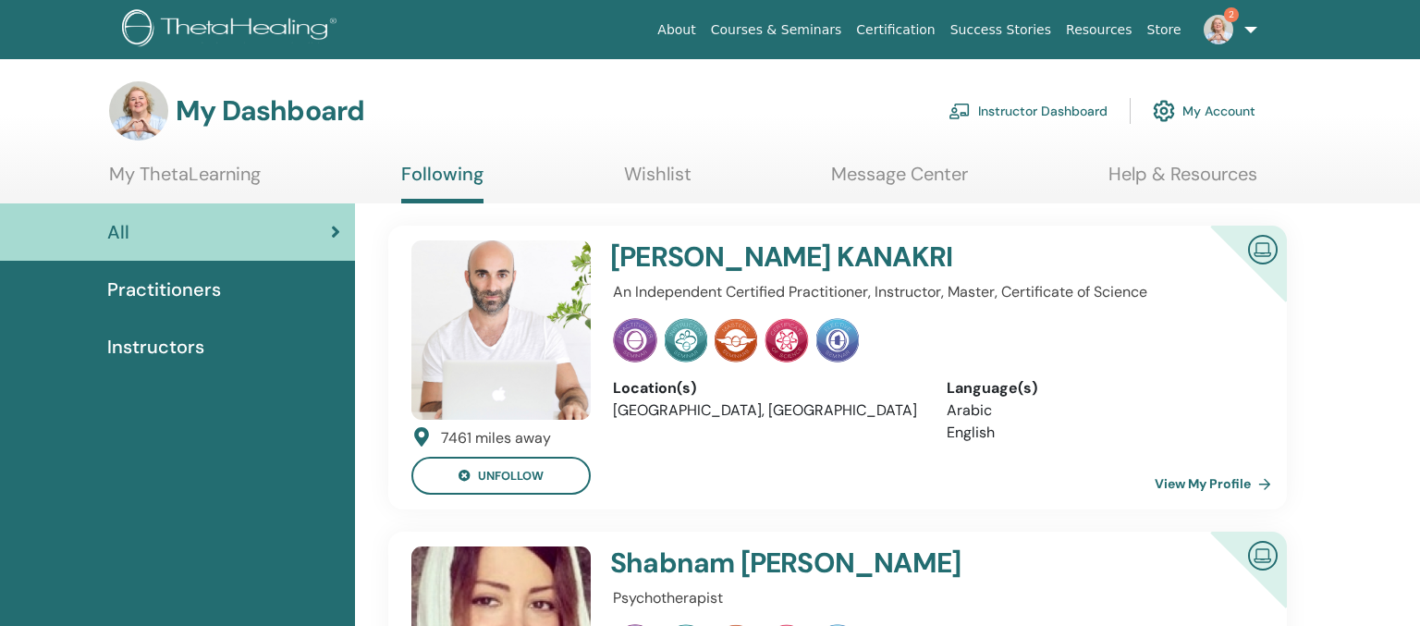
click at [994, 110] on link "Instructor Dashboard" at bounding box center [1028, 111] width 159 height 41
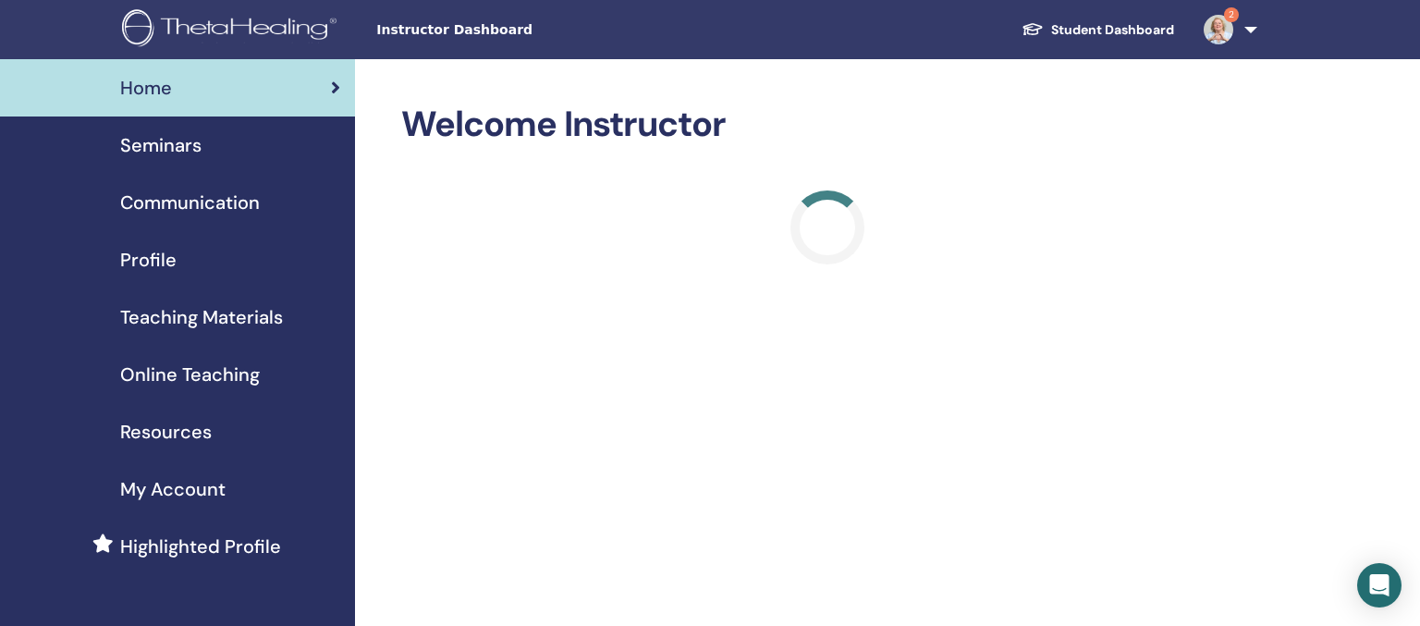
click at [168, 146] on span "Seminars" at bounding box center [160, 145] width 81 height 28
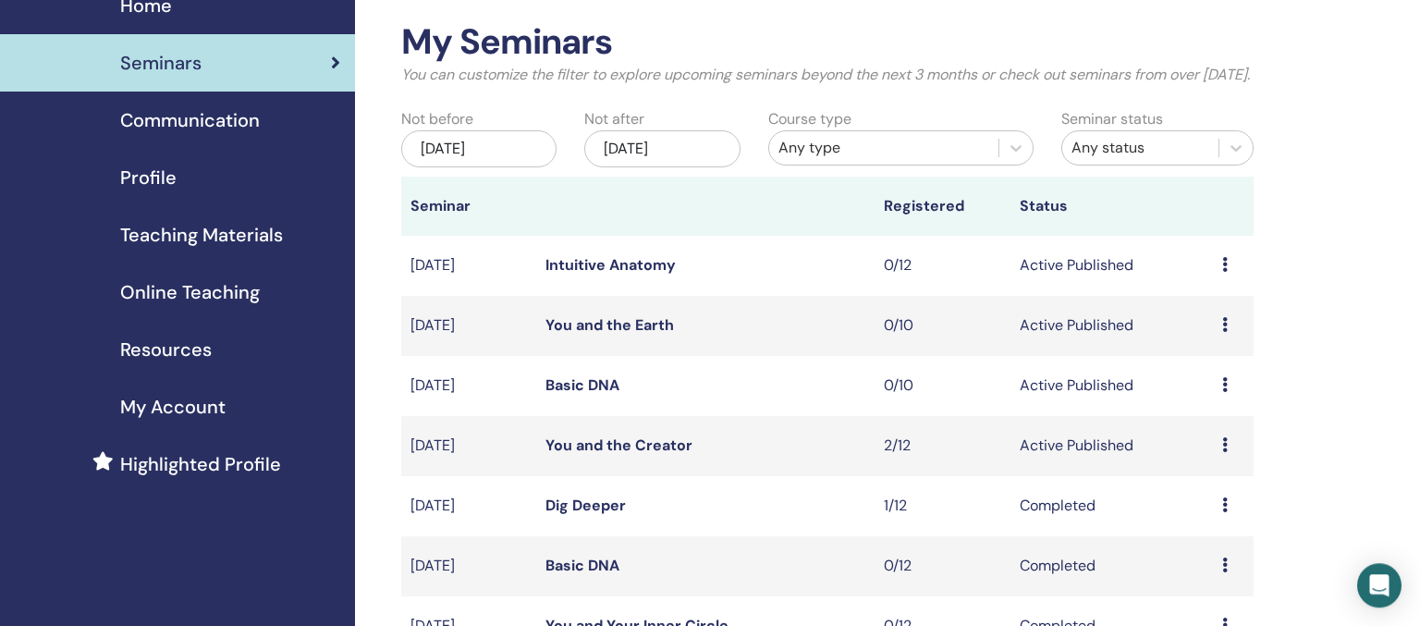
scroll to position [97, 0]
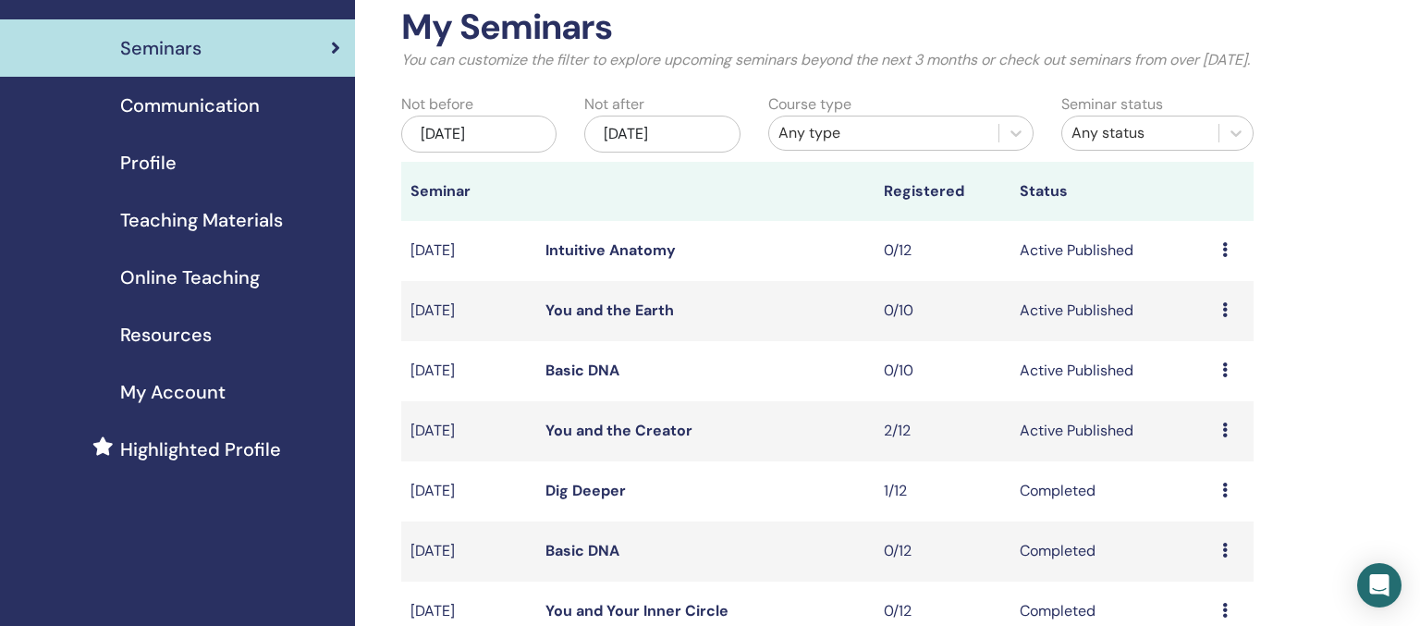
click at [638, 440] on link "You and the Creator" at bounding box center [619, 430] width 147 height 19
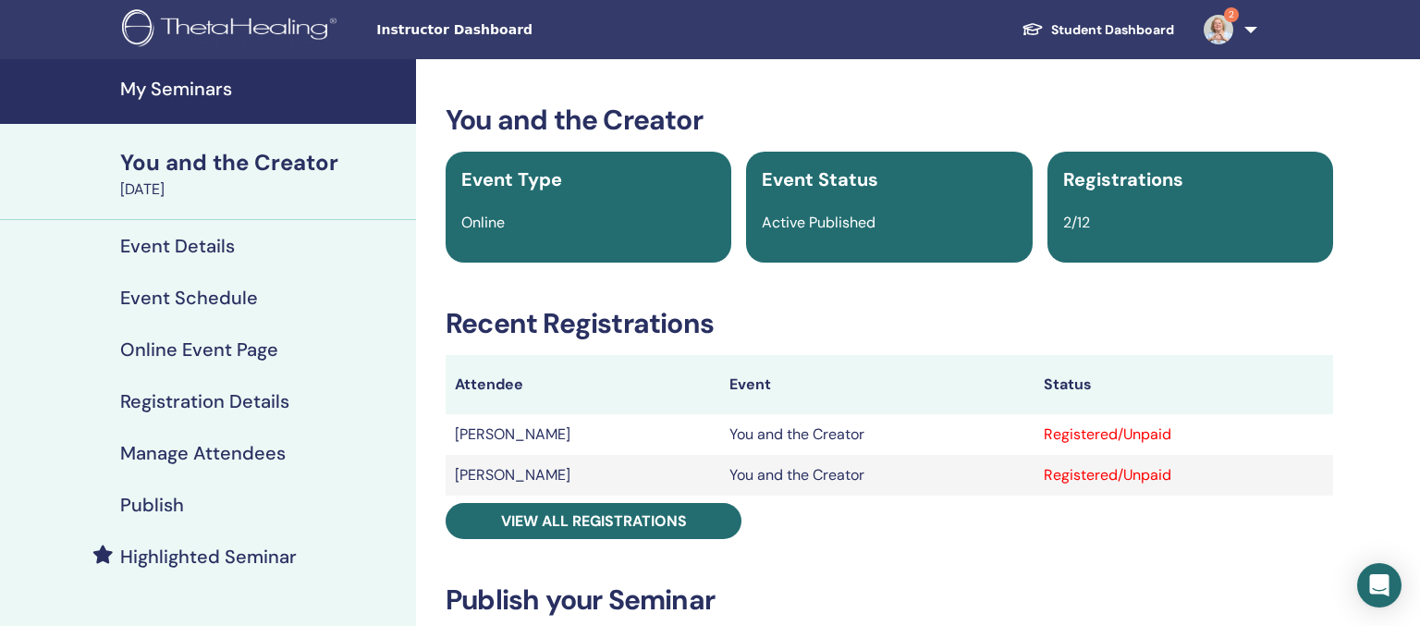
click at [205, 449] on h4 "Manage Attendees" at bounding box center [203, 453] width 166 height 22
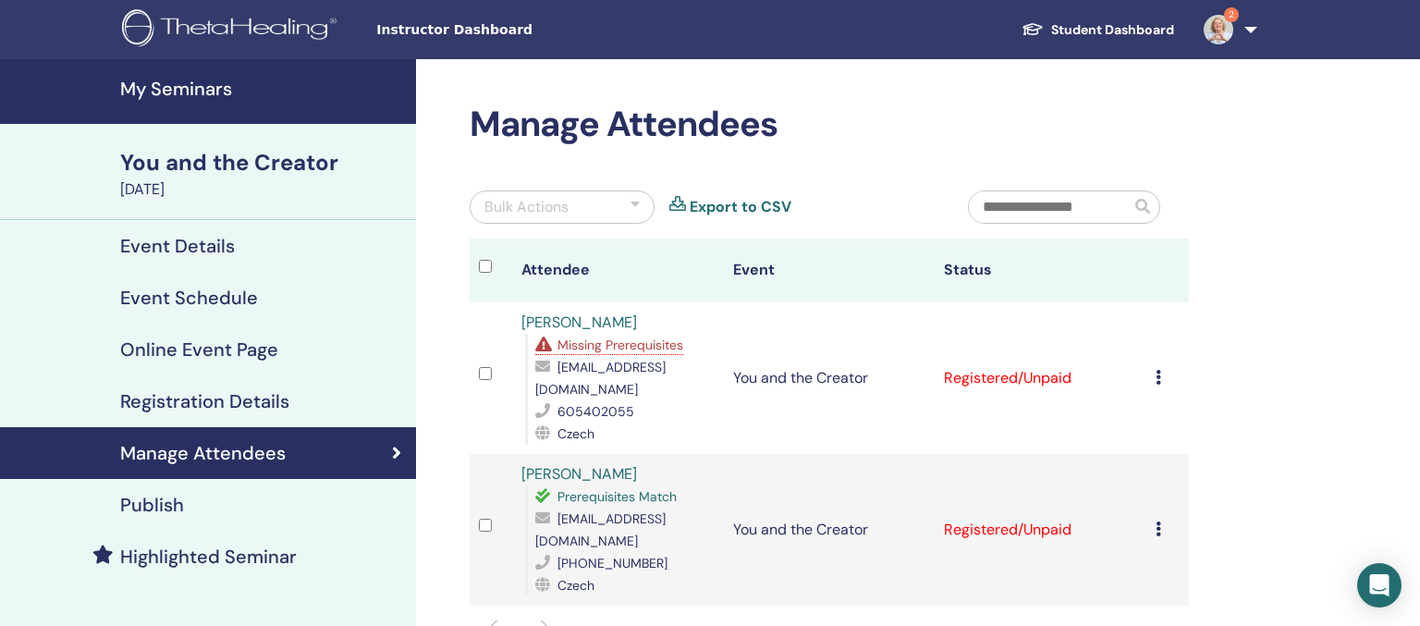
click at [1164, 367] on div "Cancel Registration Do not auto-certify Mark as Paid Mark as Unpaid Mark as Abs…" at bounding box center [1168, 378] width 24 height 22
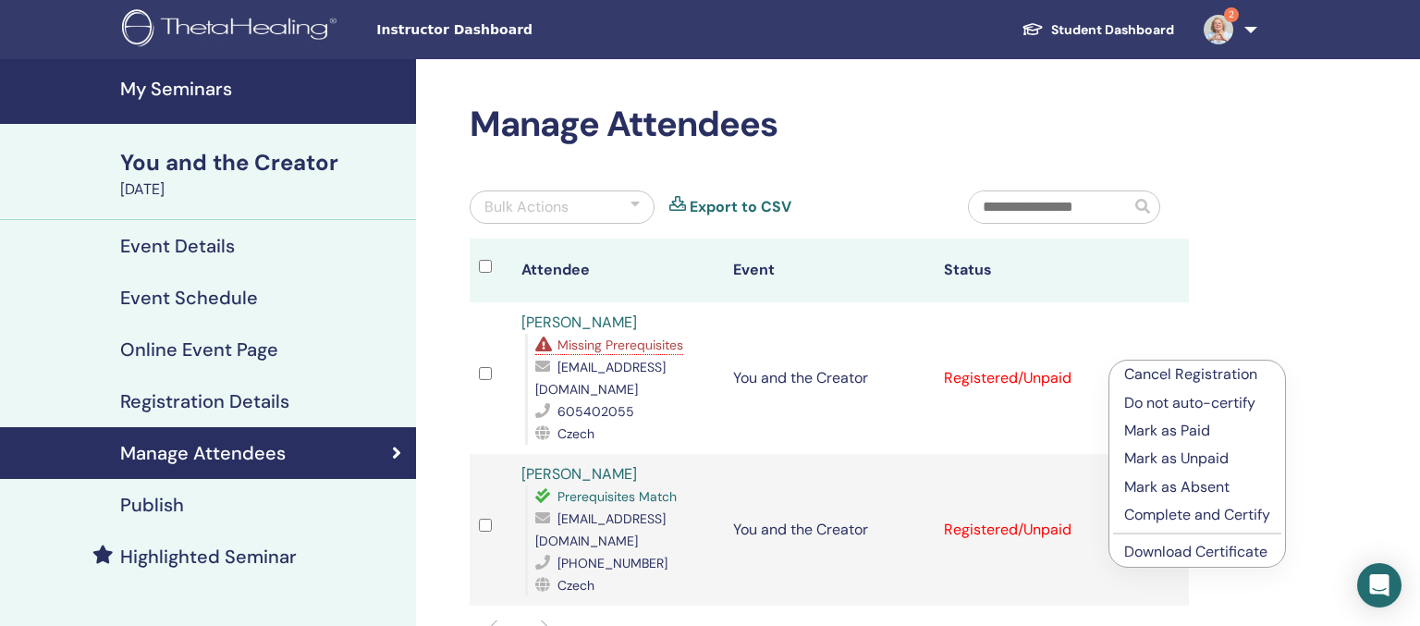
click at [1168, 517] on p "Complete and Certify" at bounding box center [1197, 515] width 146 height 22
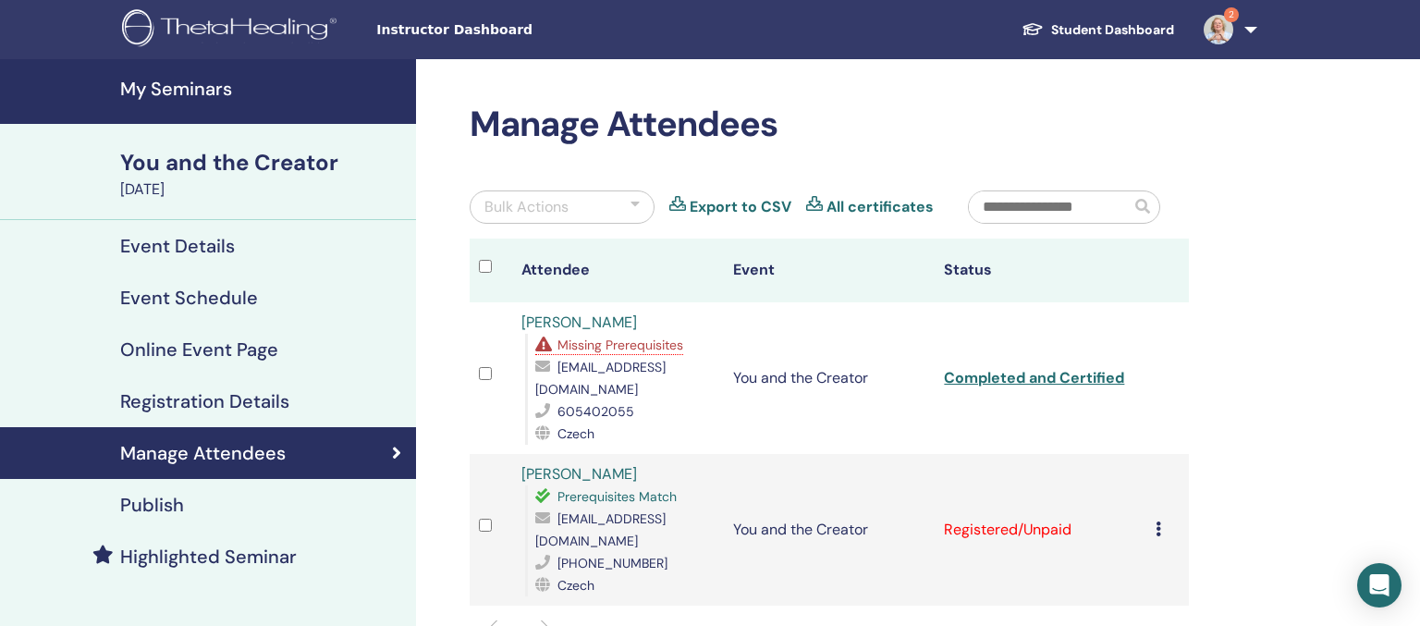
click at [1161, 522] on icon at bounding box center [1159, 529] width 6 height 15
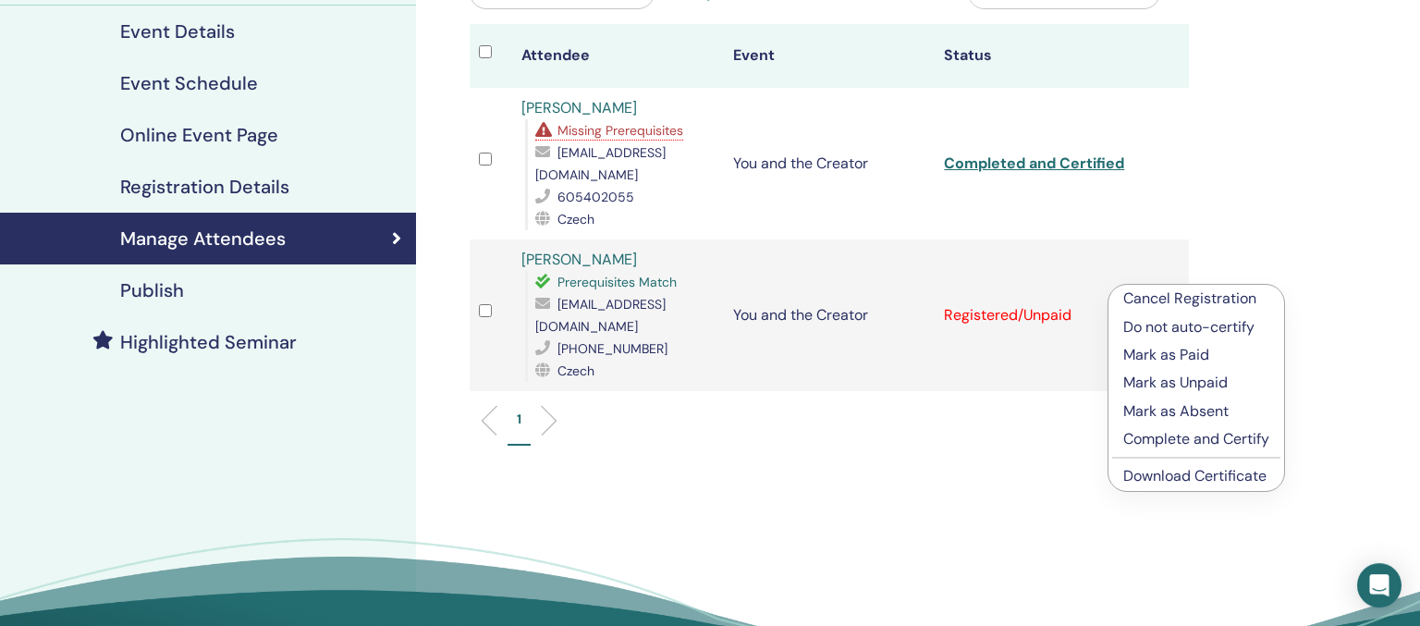
scroll to position [292, 0]
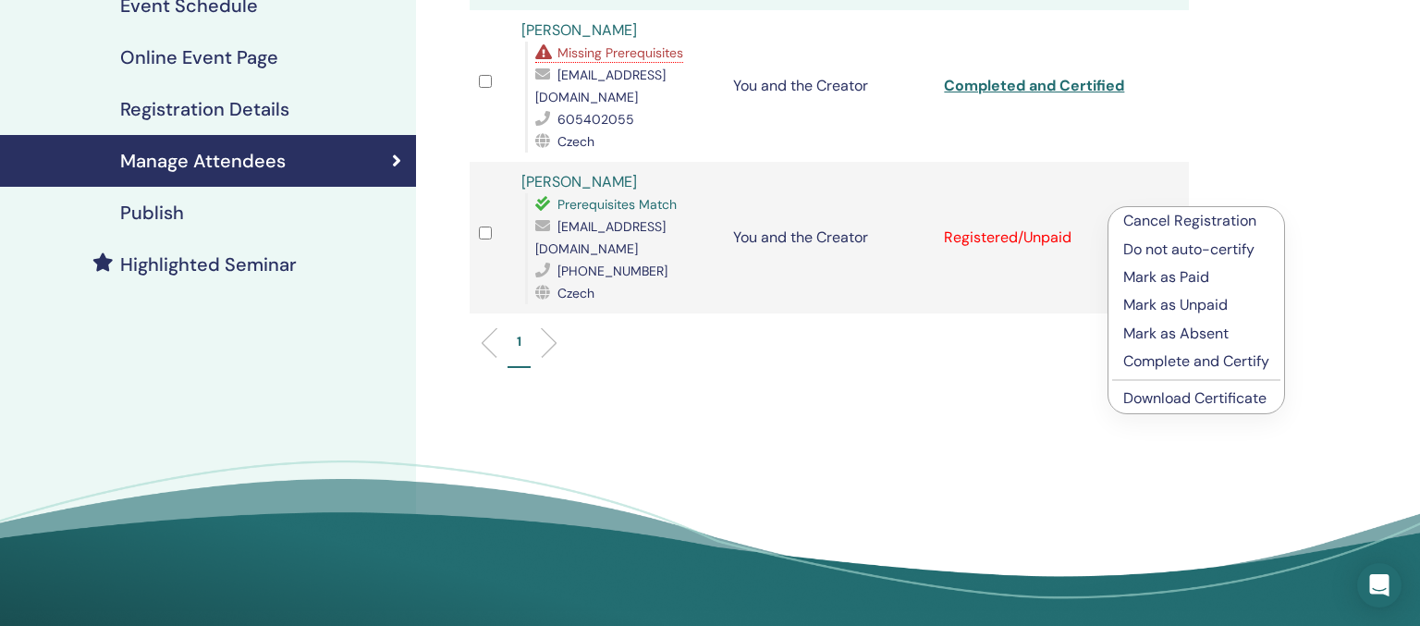
click at [1208, 362] on p "Complete and Certify" at bounding box center [1196, 361] width 146 height 22
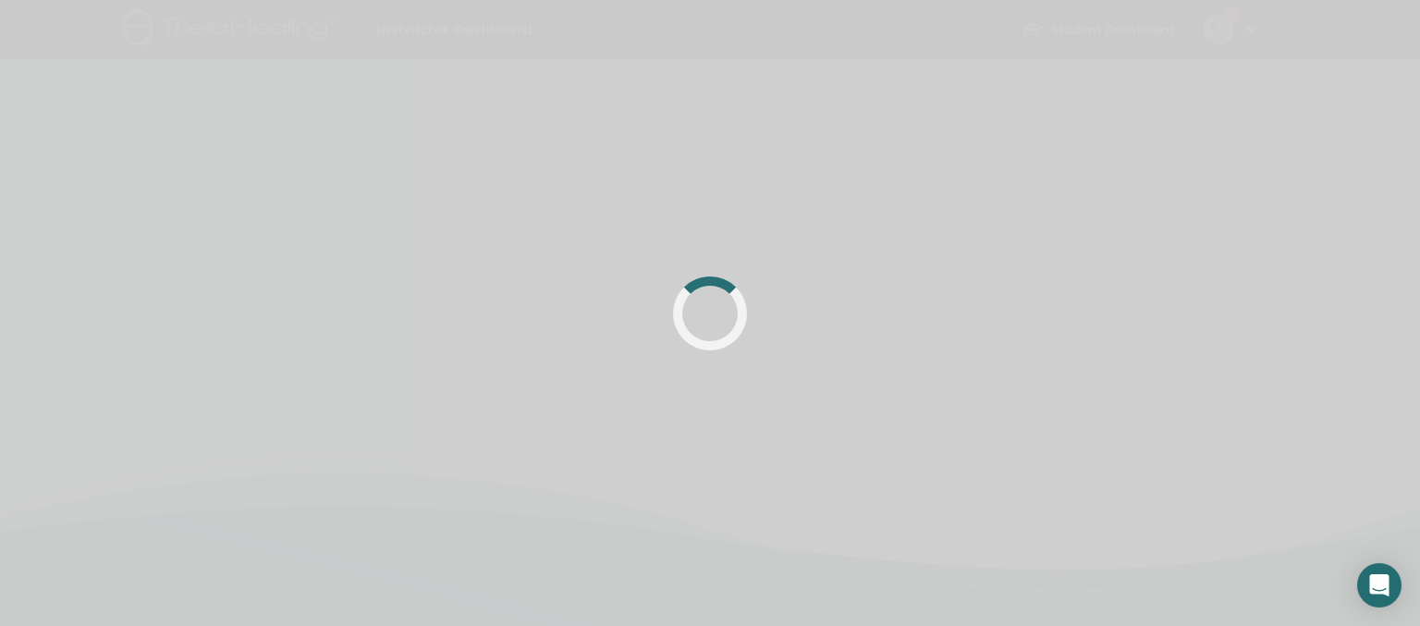
scroll to position [292, 0]
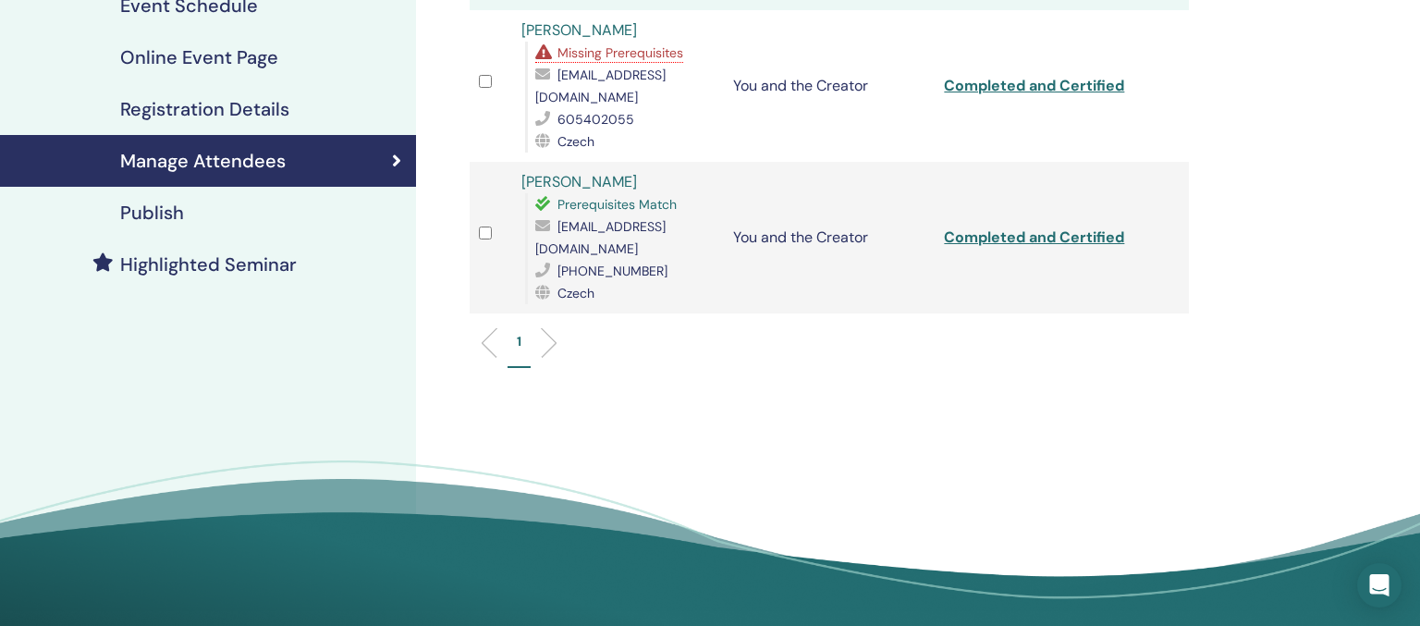
drag, startPoint x: 1356, startPoint y: 355, endPoint x: 960, endPoint y: 129, distance: 455.6
click at [1353, 353] on div "Manage Attendees Bulk Actions Export to CSV All certificates Attendee Event Sta…" at bounding box center [889, 206] width 947 height 878
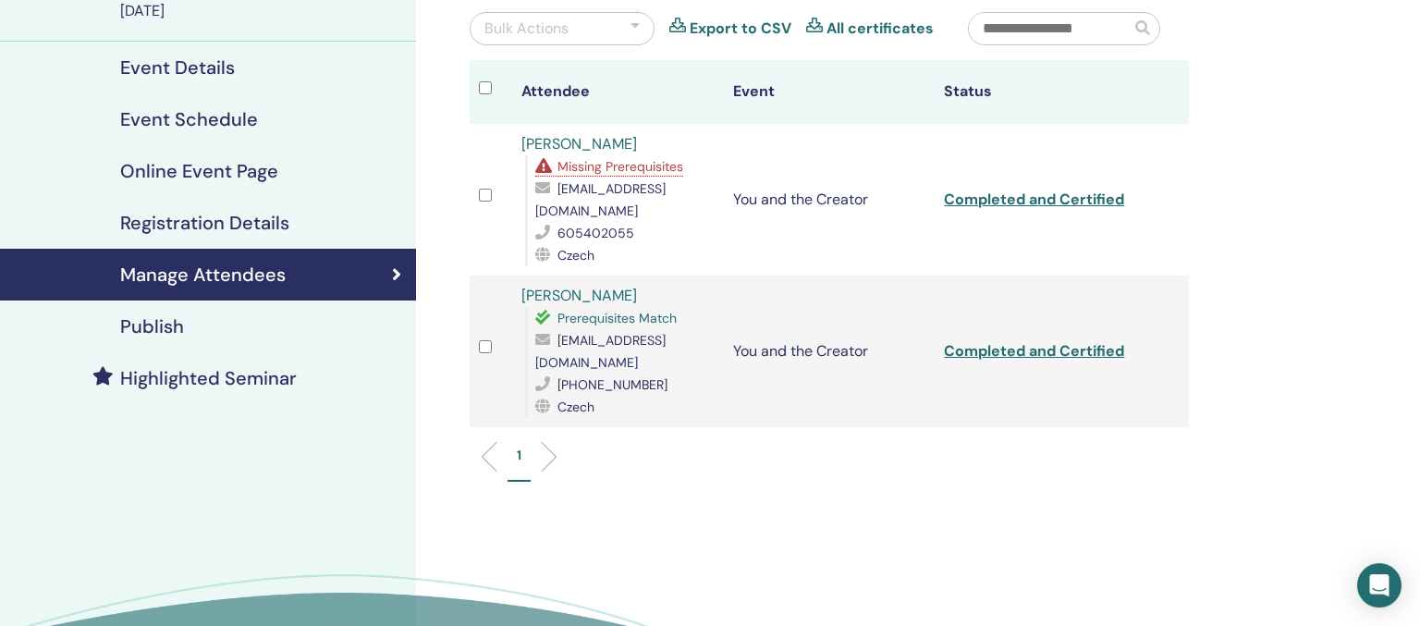
scroll to position [0, 0]
